Goal: Task Accomplishment & Management: Complete application form

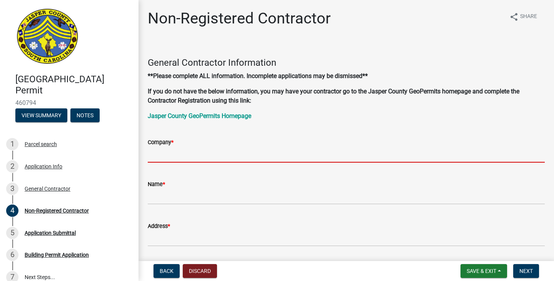
click at [241, 157] on input "Company *" at bounding box center [346, 155] width 397 height 16
click at [476, 269] on span "Save & Exit" at bounding box center [482, 271] width 30 height 6
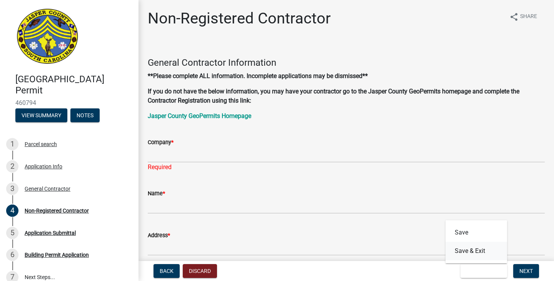
click at [487, 249] on button "Save & Exit" at bounding box center [477, 251] width 62 height 18
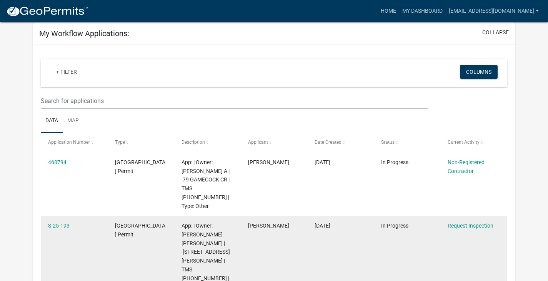
scroll to position [77, 0]
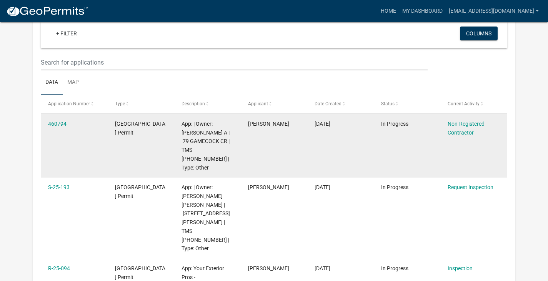
click at [57, 120] on div "460794" at bounding box center [74, 124] width 52 height 9
click at [63, 125] on link "460794" at bounding box center [57, 124] width 18 height 6
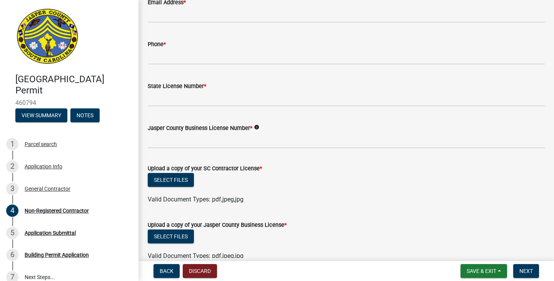
scroll to position [346, 0]
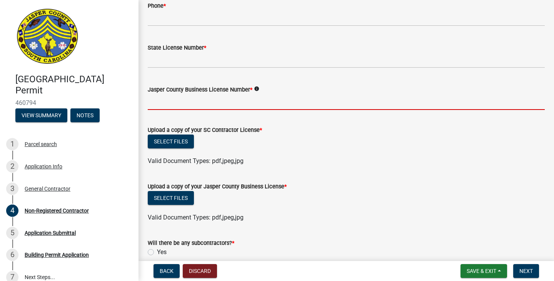
click at [188, 108] on input "Jasper County Business License Number *" at bounding box center [346, 102] width 397 height 16
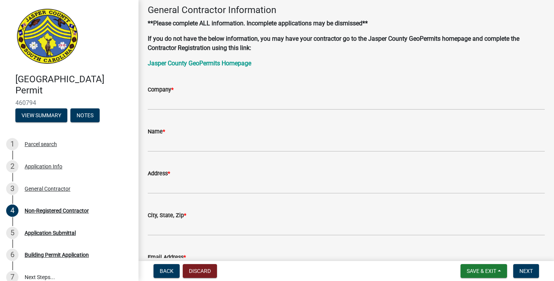
scroll to position [38, 0]
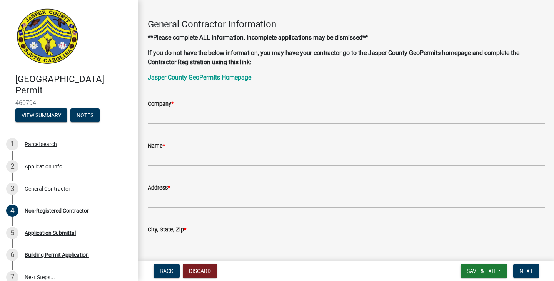
type input "li-8368"
click at [183, 112] on input "Company *" at bounding box center [346, 117] width 397 height 16
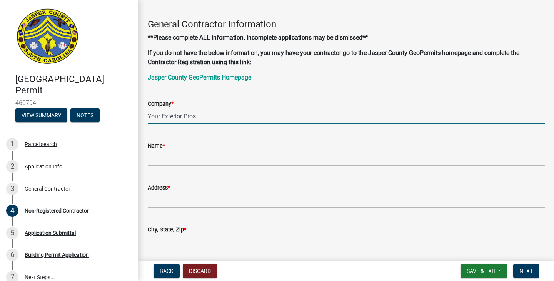
type input "Your Exterior Pros"
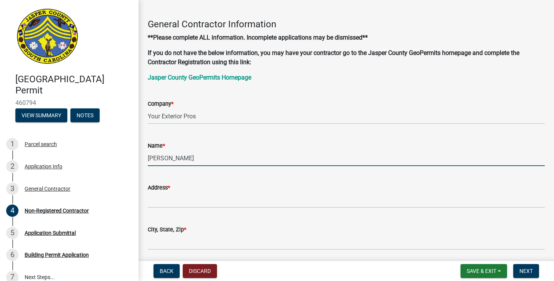
type input "[PERSON_NAME]"
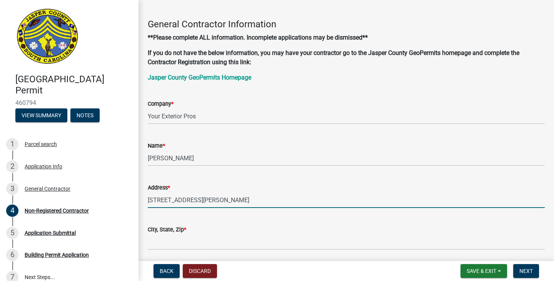
type input "[STREET_ADDRESS][PERSON_NAME]"
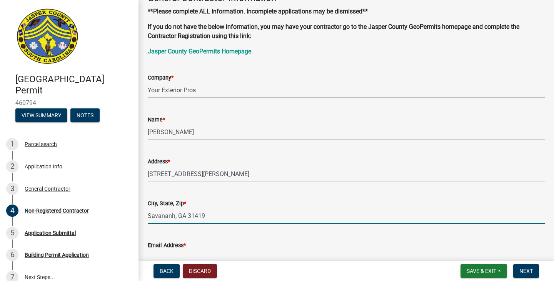
scroll to position [115, 0]
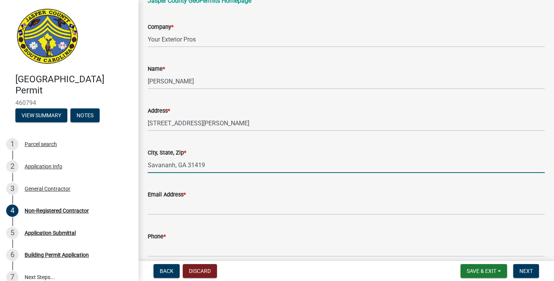
drag, startPoint x: 168, startPoint y: 167, endPoint x: 182, endPoint y: 165, distance: 14.0
click at [168, 167] on input "Savananh, GA 31419" at bounding box center [346, 165] width 397 height 16
type input "[GEOGRAPHIC_DATA], [GEOGRAPHIC_DATA] 31419"
click at [192, 215] on wm-data-entity-input "Email Address *" at bounding box center [346, 200] width 397 height 42
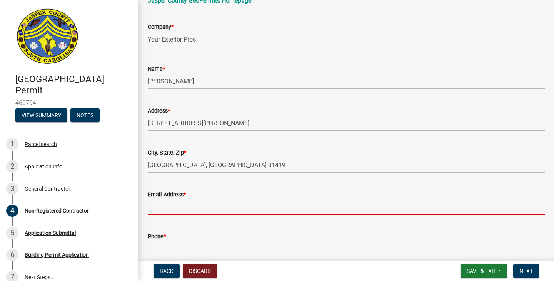
click at [193, 211] on input "Email Address *" at bounding box center [346, 207] width 397 height 16
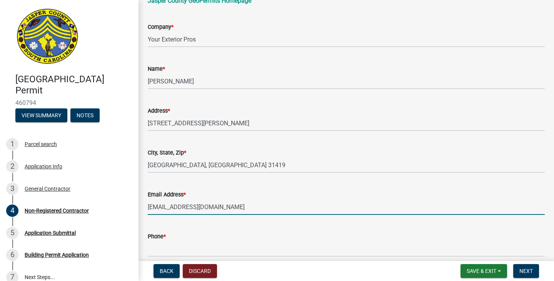
type input "[EMAIL_ADDRESS][DOMAIN_NAME]"
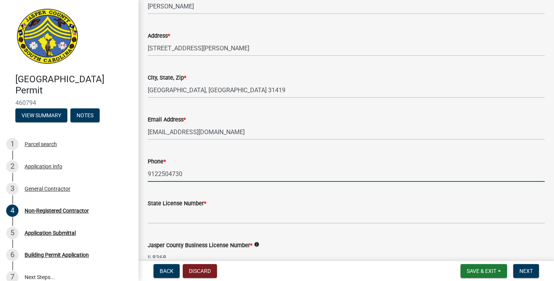
scroll to position [192, 0]
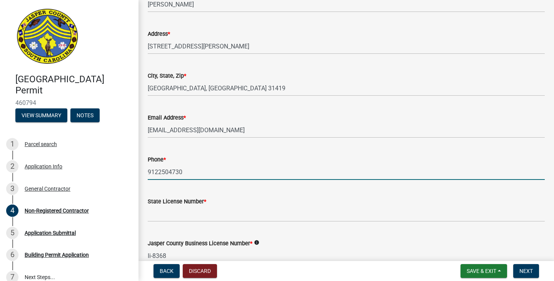
type input "9122504730"
click at [222, 214] on input "State License Number *" at bounding box center [346, 214] width 397 height 16
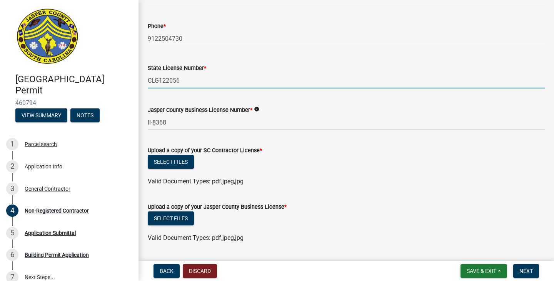
scroll to position [346, 0]
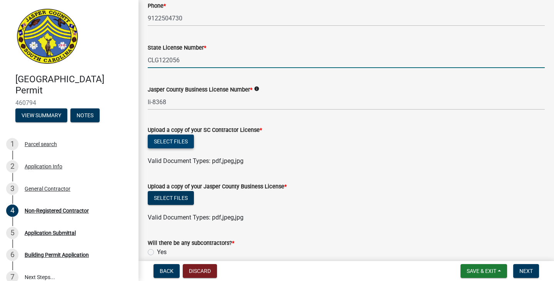
type input "CLG122056"
click at [172, 143] on button "Select files" at bounding box center [171, 142] width 46 height 14
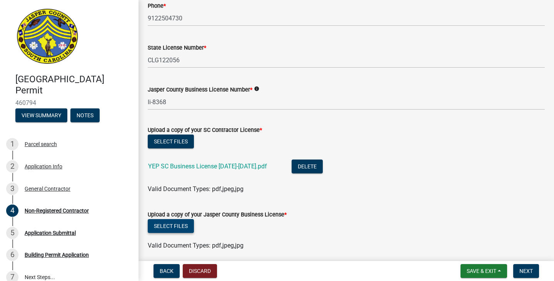
click at [170, 229] on button "Select files" at bounding box center [171, 226] width 46 height 14
click at [178, 222] on button "Select files" at bounding box center [171, 226] width 46 height 14
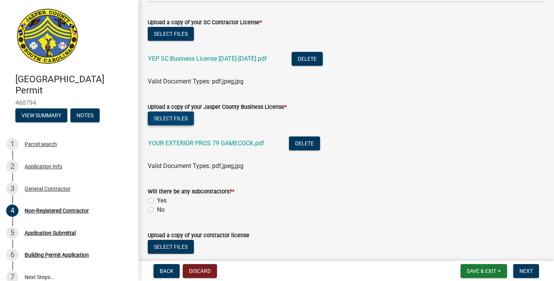
scroll to position [462, 0]
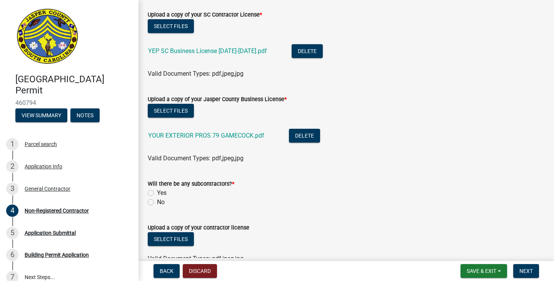
click at [152, 207] on wm-data-entity-input "Will there be any subcontractors? * Yes No" at bounding box center [346, 192] width 397 height 44
click at [155, 203] on div "No" at bounding box center [346, 202] width 397 height 9
click at [157, 201] on label "No" at bounding box center [161, 202] width 8 height 9
click at [157, 201] on input "No" at bounding box center [159, 200] width 5 height 5
radio input "true"
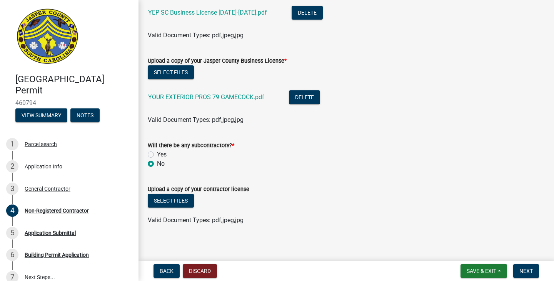
scroll to position [504, 0]
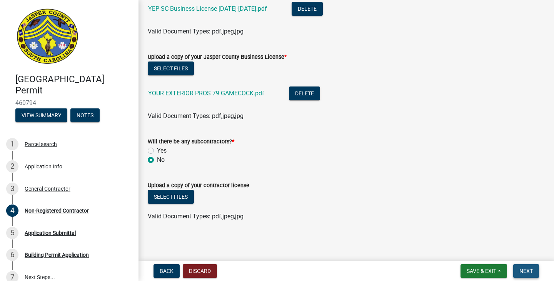
click at [530, 271] on span "Next" at bounding box center [525, 271] width 13 height 6
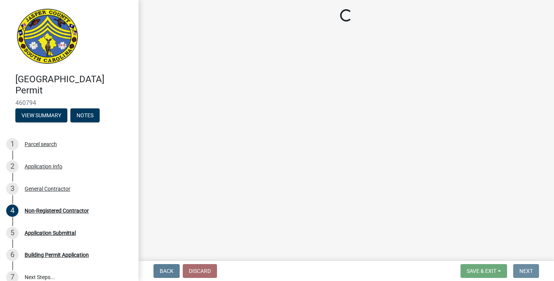
scroll to position [0, 0]
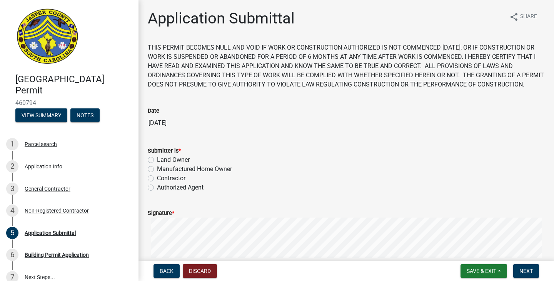
click at [179, 192] on label "Authorized Agent" at bounding box center [180, 187] width 47 height 9
click at [162, 188] on input "Authorized Agent" at bounding box center [159, 185] width 5 height 5
radio input "true"
click at [179, 183] on label "Contractor" at bounding box center [171, 178] width 28 height 9
click at [162, 179] on input "Contractor" at bounding box center [159, 176] width 5 height 5
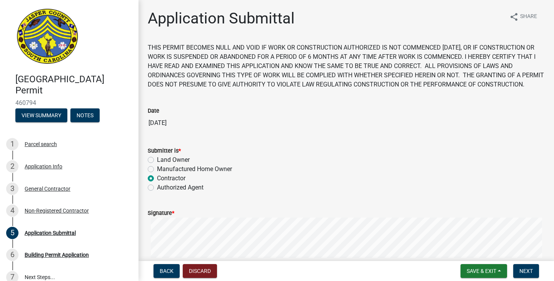
radio input "true"
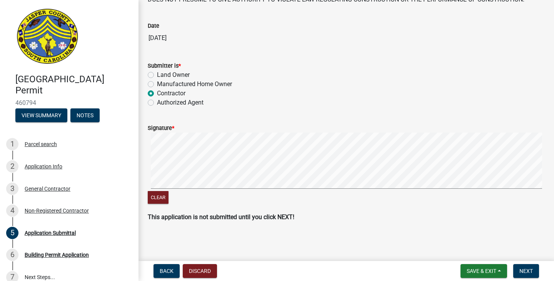
scroll to position [94, 0]
click at [194, 198] on div "Clear" at bounding box center [346, 169] width 397 height 73
click at [258, 216] on wm-data-entity-input-list "THIS PERMIT BECOMES NULL AND VOID IF WORK OR CONSTRUCTION AUTHORIZED IS NOT COM…" at bounding box center [346, 93] width 397 height 270
click at [279, 129] on div "Signature *" at bounding box center [346, 128] width 397 height 9
click at [161, 198] on button "Clear" at bounding box center [158, 197] width 21 height 13
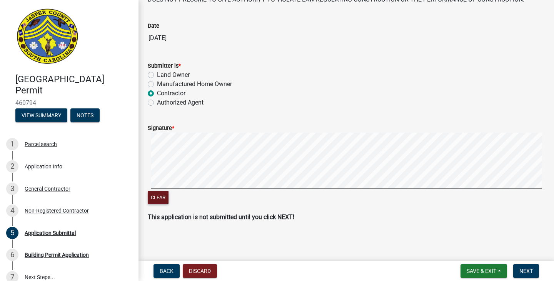
click at [247, 191] on signature-pad at bounding box center [346, 162] width 397 height 58
click at [257, 193] on div "Clear" at bounding box center [346, 169] width 397 height 73
click at [517, 269] on button "Next" at bounding box center [526, 271] width 26 height 14
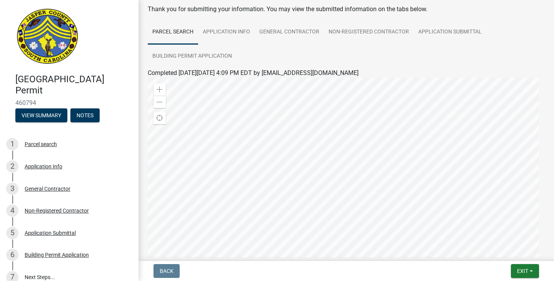
scroll to position [0, 0]
